Goal: Transaction & Acquisition: Book appointment/travel/reservation

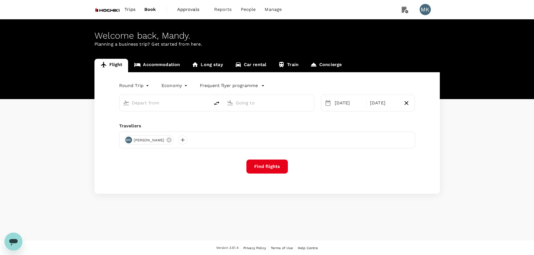
type input "Singapore Changi (SIN)"
type input "Tokyo Intl (HND)"
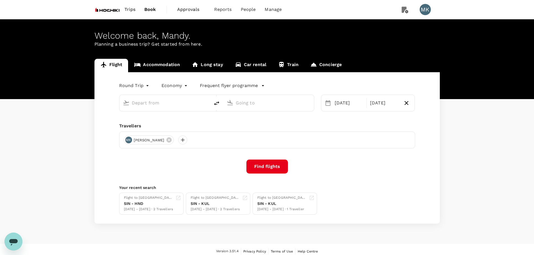
type input "Singapore Changi (SIN)"
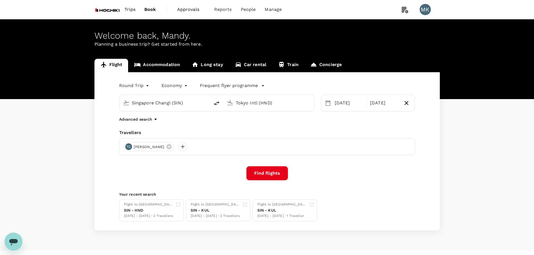
click at [264, 128] on div "Round Trip roundtrip Economy economy Frequent flyer programme [GEOGRAPHIC_DATA]…" at bounding box center [266, 151] width 345 height 158
click at [226, 101] on div at bounding box center [228, 102] width 9 height 12
click at [248, 131] on li "[GEOGRAPHIC_DATA] Intl KUL" at bounding box center [273, 125] width 129 height 12
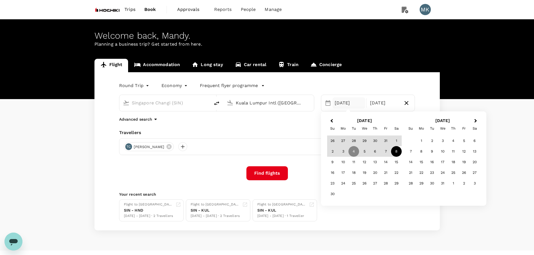
type input "Kuala Lumpur Intl ([GEOGRAPHIC_DATA])"
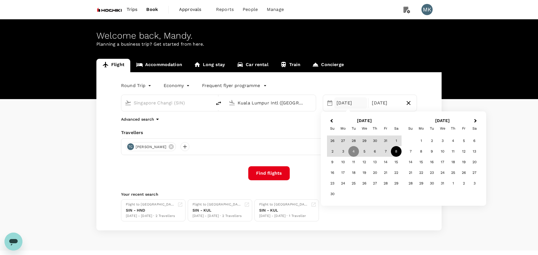
click at [140, 86] on body "Trips Book Approvals 0 Reports People Manage MK Welcome back , Mandy . Planning…" at bounding box center [269, 133] width 538 height 266
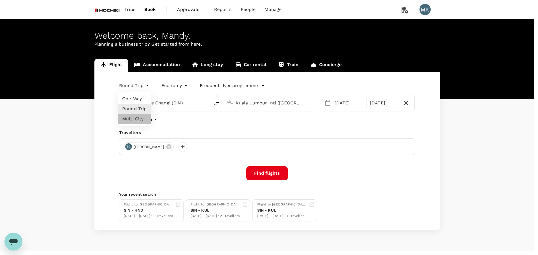
click at [130, 116] on li "Multi City" at bounding box center [135, 119] width 34 height 10
type input "multicity"
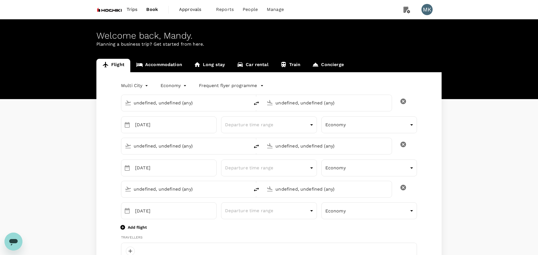
type input "Singapore Changi (SIN)"
type input "Kuala Lumpur Intl ([GEOGRAPHIC_DATA])"
type input "Singapore Changi (SIN)"
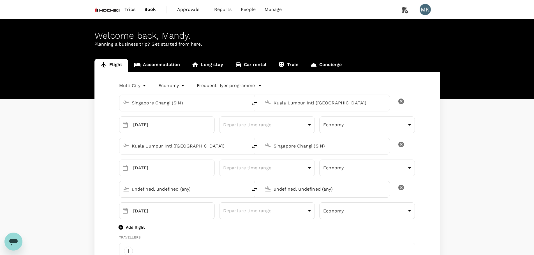
type input "Singapore Changi (SIN)"
type input "[EMAIL_ADDRESS][DOMAIN_NAME]"
type input "65"
type input "86878265"
click at [183, 129] on input "[DATE]" at bounding box center [174, 125] width 82 height 17
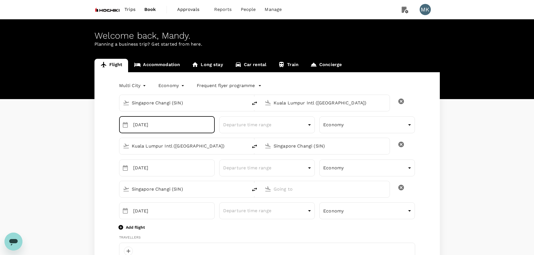
click at [183, 125] on input "[DATE]" at bounding box center [174, 125] width 82 height 17
click at [123, 126] on icon "Choose date, selected date is Nov 4, 2025" at bounding box center [125, 125] width 5 height 6
click at [189, 142] on icon "Previous month" at bounding box center [188, 142] width 7 height 7
click at [141, 187] on button "13" at bounding box center [141, 187] width 10 height 10
type input "[DATE]"
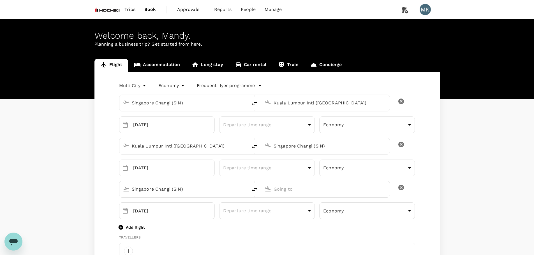
click at [298, 147] on input "Singapore Changi (SIN)" at bounding box center [325, 146] width 104 height 9
click at [298, 158] on p "Miri, [GEOGRAPHIC_DATA]" at bounding box center [334, 158] width 112 height 6
type input "Miri, [GEOGRAPHIC_DATA] (any)"
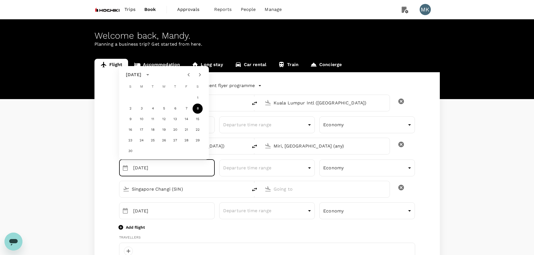
click at [193, 173] on input "[DATE]" at bounding box center [174, 168] width 82 height 17
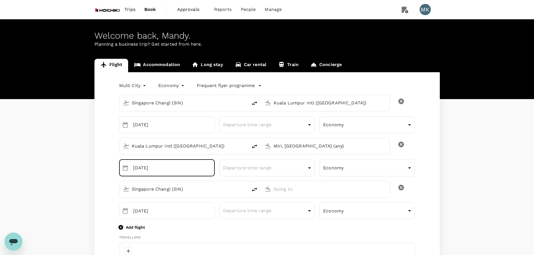
click at [193, 173] on input "[DATE]" at bounding box center [174, 168] width 82 height 17
click at [155, 169] on input "[DATE]" at bounding box center [174, 168] width 82 height 17
click at [122, 171] on icon "Choose date, selected date is Nov 8, 2025" at bounding box center [125, 168] width 7 height 7
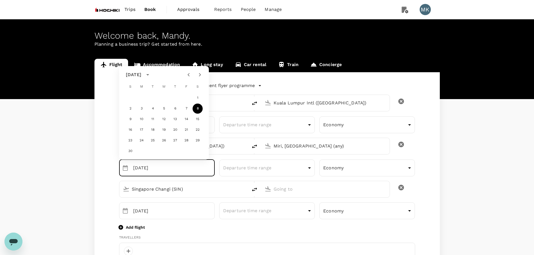
click at [189, 75] on icon "Previous month" at bounding box center [188, 74] width 7 height 7
click at [164, 118] on button "15" at bounding box center [164, 119] width 10 height 10
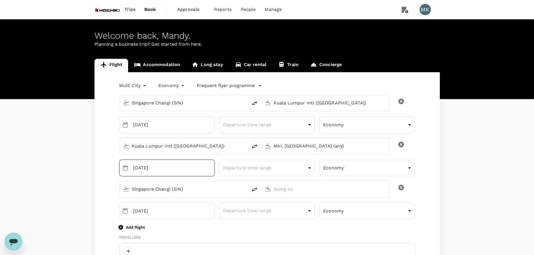
click at [126, 171] on icon "Choose date, selected date is Oct 15, 2025" at bounding box center [125, 168] width 5 height 6
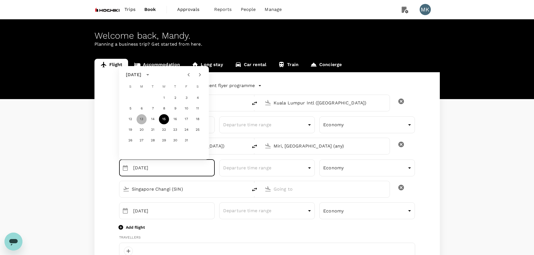
click at [141, 120] on button "13" at bounding box center [141, 119] width 10 height 10
type input "[DATE]"
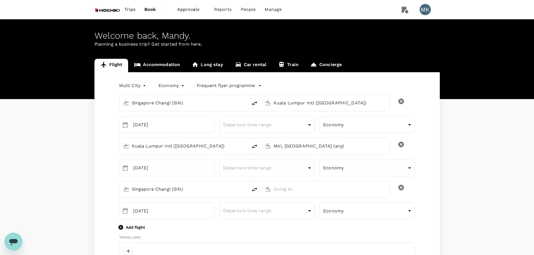
click at [227, 190] on input "Singapore Changi (SIN)" at bounding box center [184, 189] width 104 height 9
click at [180, 203] on p "Miri, [GEOGRAPHIC_DATA]" at bounding box center [192, 201] width 112 height 6
type input "Miri, [GEOGRAPHIC_DATA] (any)"
click at [284, 186] on input "text" at bounding box center [325, 189] width 104 height 9
click at [285, 190] on input "text" at bounding box center [325, 189] width 104 height 9
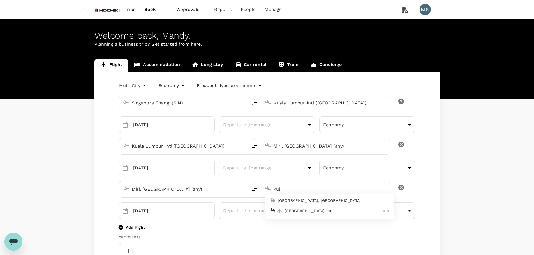
click at [290, 199] on p "[GEOGRAPHIC_DATA], [GEOGRAPHIC_DATA]" at bounding box center [334, 201] width 112 height 6
type input "[GEOGRAPHIC_DATA], [GEOGRAPHIC_DATA] (any)"
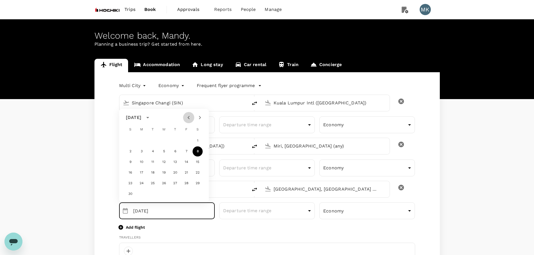
click at [189, 118] on icon "Previous month" at bounding box center [188, 117] width 7 height 7
click at [165, 163] on button "15" at bounding box center [164, 162] width 10 height 10
type input "[DATE]"
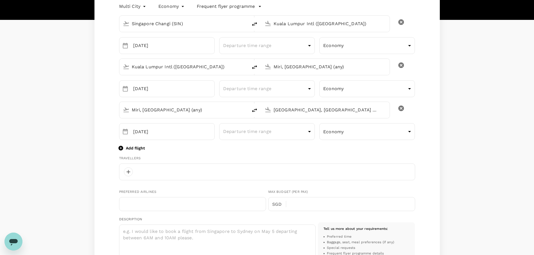
scroll to position [93, 0]
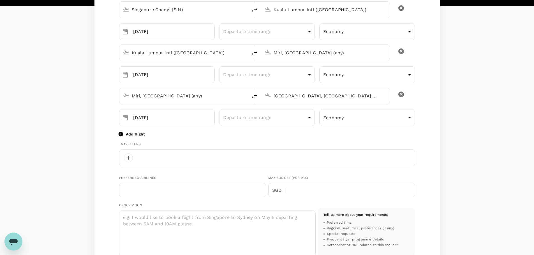
click at [140, 133] on p "Add flight" at bounding box center [135, 134] width 19 height 6
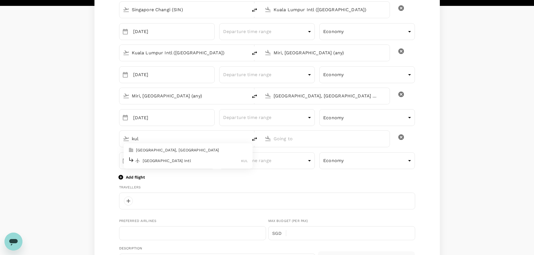
click at [160, 158] on p "[GEOGRAPHIC_DATA] Intl" at bounding box center [192, 161] width 99 height 6
type input "kul"
type input "Kuala Lumpur Intl ([GEOGRAPHIC_DATA])"
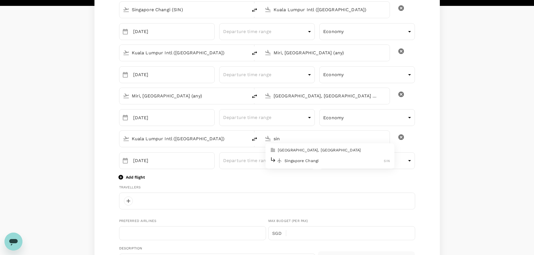
click at [306, 156] on li "Singapore Changi SIN" at bounding box center [329, 161] width 129 height 12
type input "Singapore Changi (SIN)"
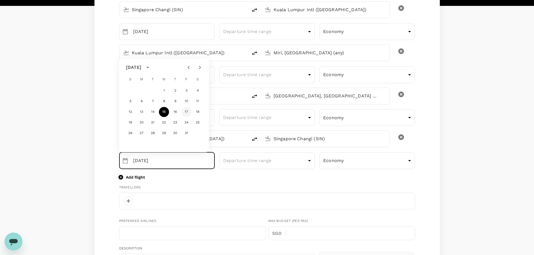
click at [184, 111] on button "17" at bounding box center [186, 112] width 10 height 10
type input "[DATE]"
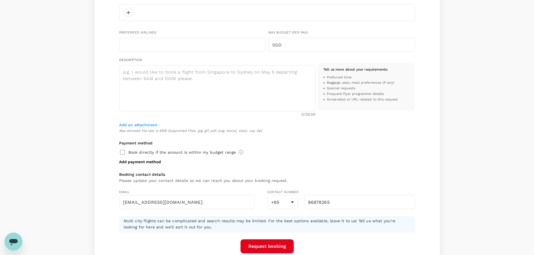
scroll to position [361, 0]
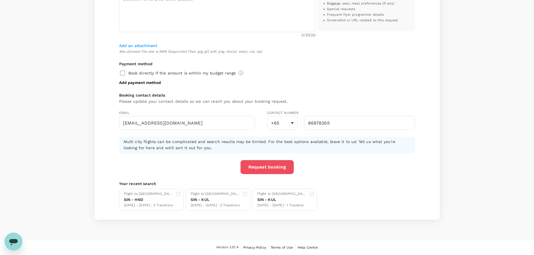
click at [278, 166] on button "Request booking" at bounding box center [266, 167] width 53 height 14
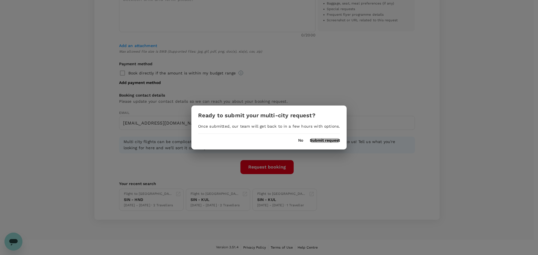
click at [327, 141] on button "Submit request" at bounding box center [325, 140] width 30 height 4
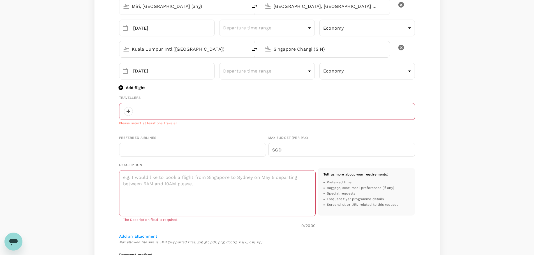
scroll to position [187, 0]
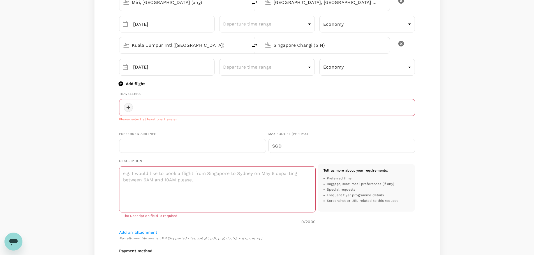
click at [127, 109] on div at bounding box center [128, 107] width 9 height 9
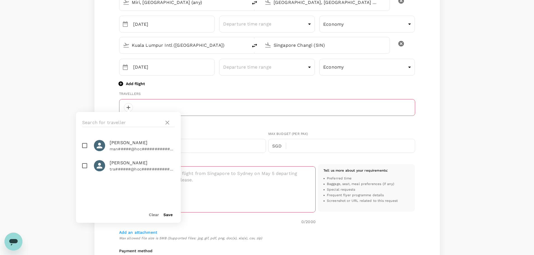
click at [85, 164] on input "checkbox" at bounding box center [85, 166] width 12 height 12
checkbox input "true"
click at [168, 216] on button "Save" at bounding box center [167, 215] width 9 height 4
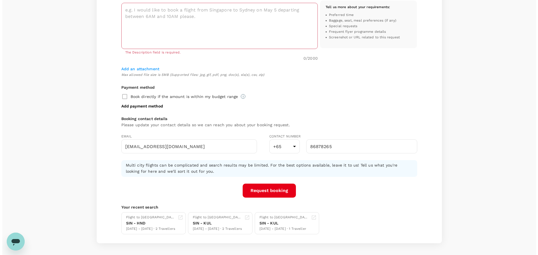
scroll to position [374, 0]
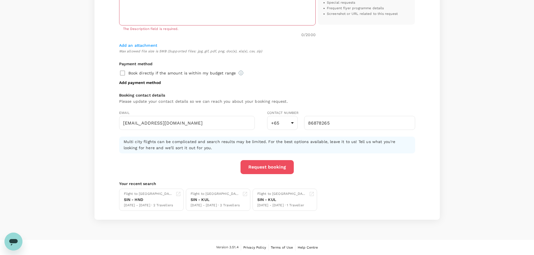
click at [278, 169] on button "Request booking" at bounding box center [266, 167] width 53 height 14
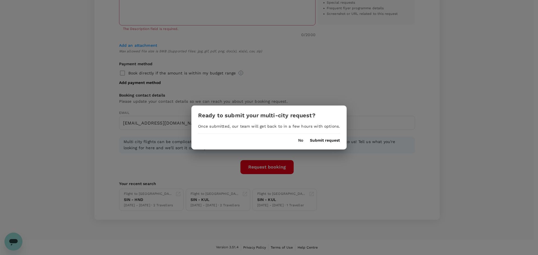
click at [323, 140] on button "Submit request" at bounding box center [325, 140] width 30 height 4
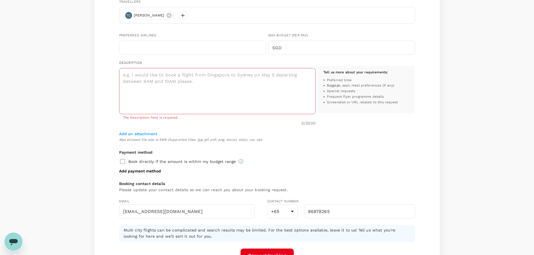
scroll to position [274, 0]
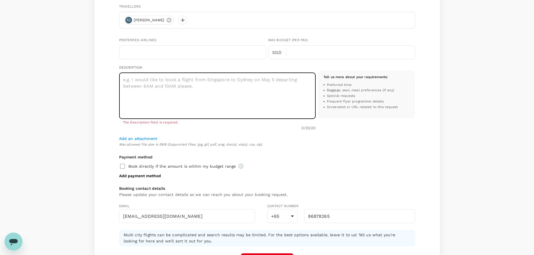
click at [270, 110] on textarea at bounding box center [217, 96] width 196 height 46
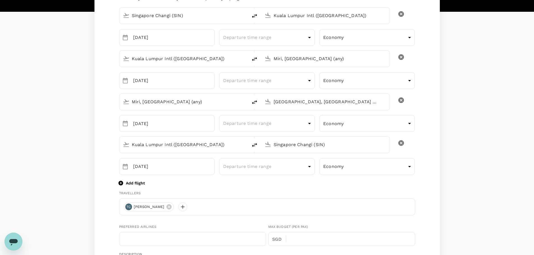
scroll to position [181, 0]
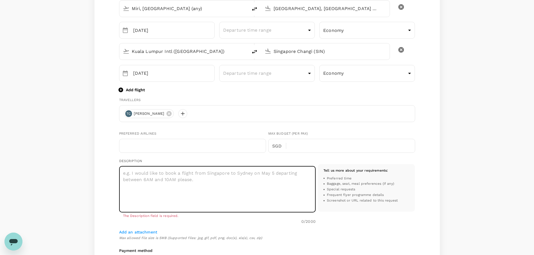
click at [178, 179] on textarea at bounding box center [217, 189] width 196 height 46
type textarea "Testing"
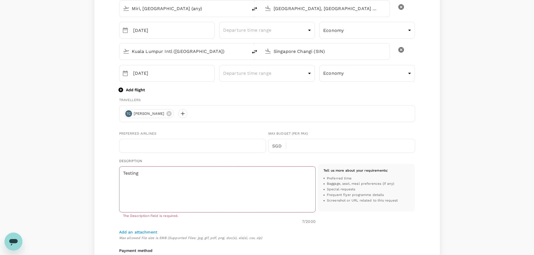
click at [365, 229] on div "Add an attachment Max allowed file size is 5MB (Supported files: jpg, gif, pdf,…" at bounding box center [267, 235] width 296 height 12
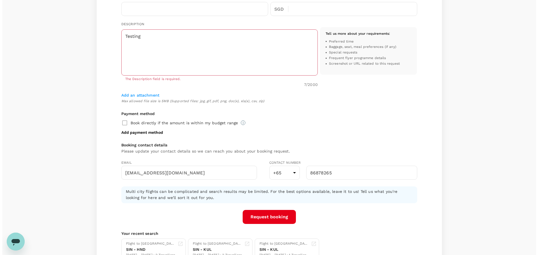
scroll to position [368, 0]
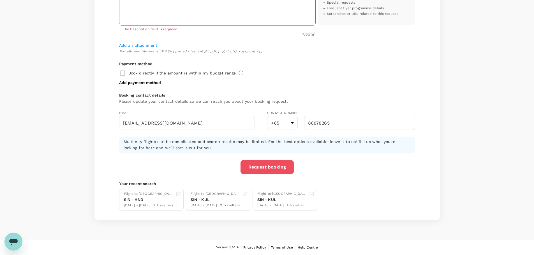
click at [277, 170] on button "Request booking" at bounding box center [266, 167] width 53 height 14
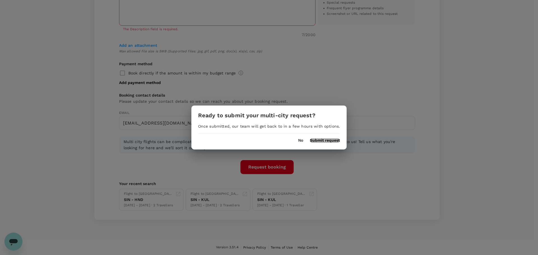
click at [321, 141] on button "Submit request" at bounding box center [325, 140] width 30 height 4
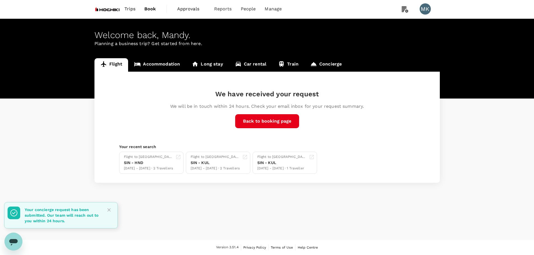
scroll to position [1, 0]
click at [49, 220] on p "Your concierge request has been submitted. Our team will reach out to you withi…" at bounding box center [63, 215] width 76 height 17
click at [15, 241] on icon "Open messaging window" at bounding box center [13, 242] width 8 height 7
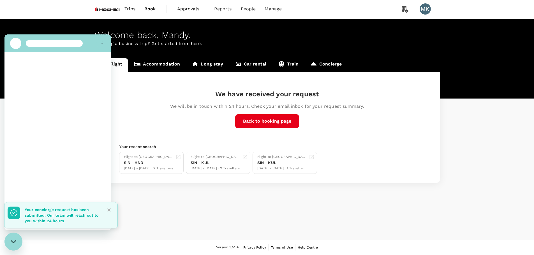
scroll to position [0, 0]
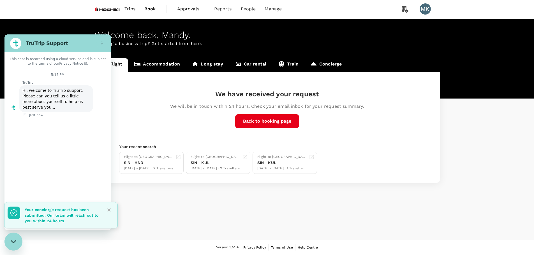
type textarea "x"
click at [111, 209] on icon "Close" at bounding box center [109, 210] width 6 height 6
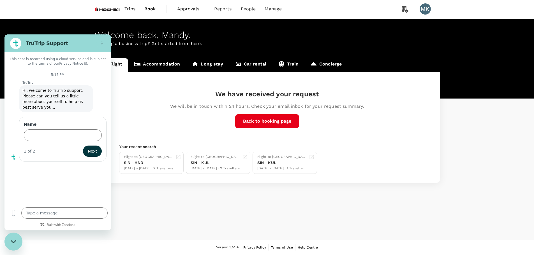
click at [134, 220] on div "Welcome back , Mandy . Planning a business trip? Get started from here. Flight …" at bounding box center [267, 129] width 534 height 221
click at [102, 45] on circle "Options menu" at bounding box center [102, 45] width 1 height 1
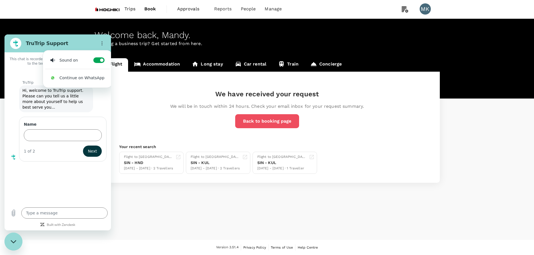
click at [287, 122] on button "Back to booking page" at bounding box center [267, 121] width 64 height 14
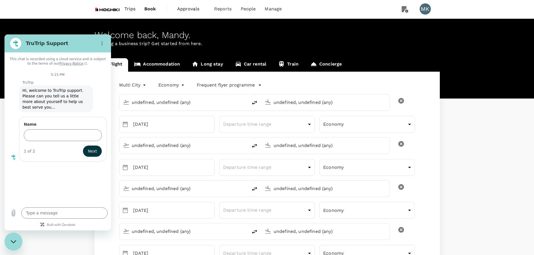
type input "Singapore Changi (SIN)"
type input "Kuala Lumpur Intl ([GEOGRAPHIC_DATA])"
type input "Miri, [GEOGRAPHIC_DATA] (any)"
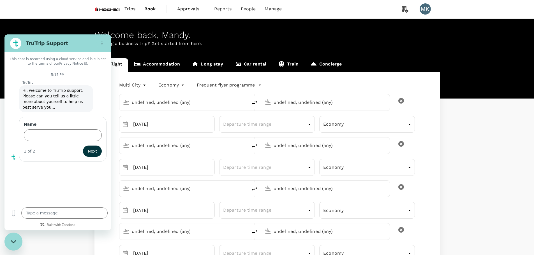
type input "[GEOGRAPHIC_DATA], [GEOGRAPHIC_DATA] (any)"
type input "Kuala Lumpur Intl ([GEOGRAPHIC_DATA])"
type input "Singapore Changi (SIN)"
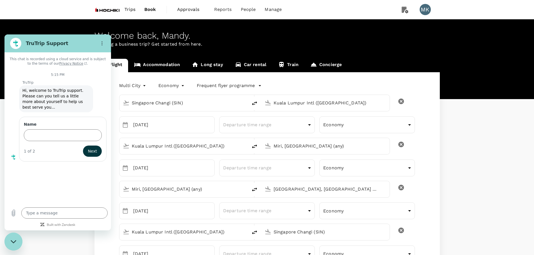
click at [315, 30] on div "Welcome back , Mandy . Planning a business trip? Get started from here." at bounding box center [267, 59] width 534 height 80
click at [103, 45] on icon "Options menu" at bounding box center [102, 43] width 4 height 4
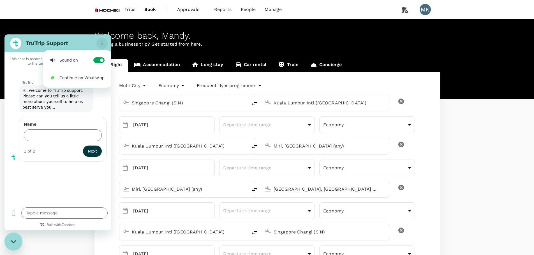
click at [102, 42] on circle "Options menu" at bounding box center [102, 41] width 1 height 1
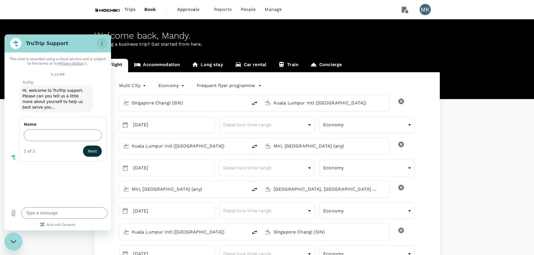
click at [102, 42] on circle "Options menu" at bounding box center [102, 41] width 1 height 1
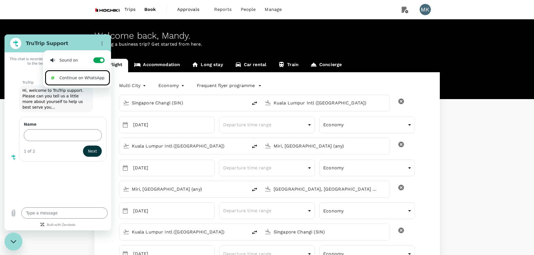
click at [11, 240] on div "Close messaging window" at bounding box center [13, 241] width 17 height 17
type textarea "x"
